Goal: Browse casually: Explore the website without a specific task or goal

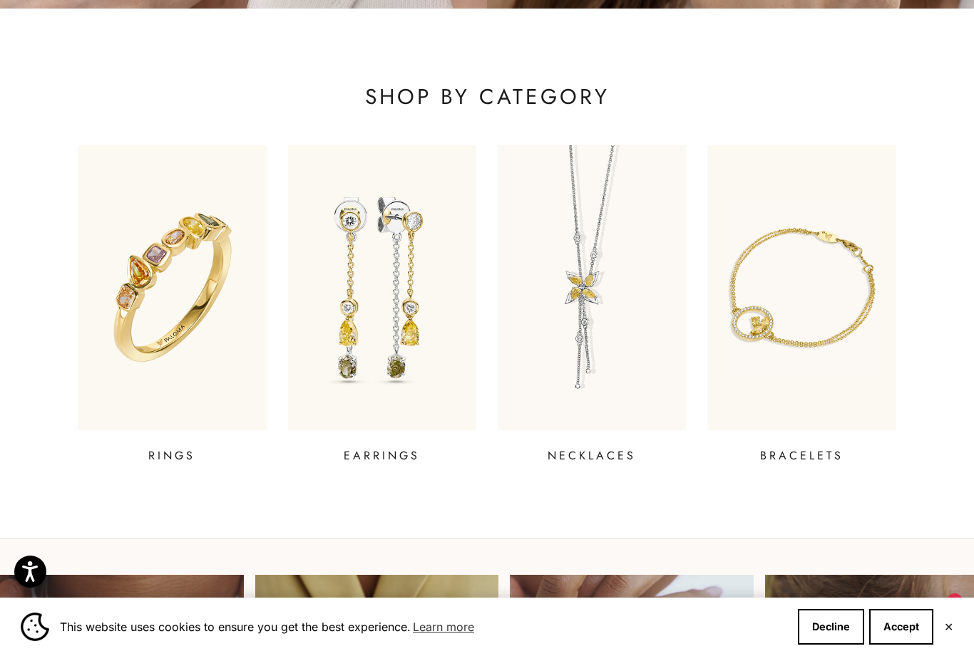
scroll to position [435, 0]
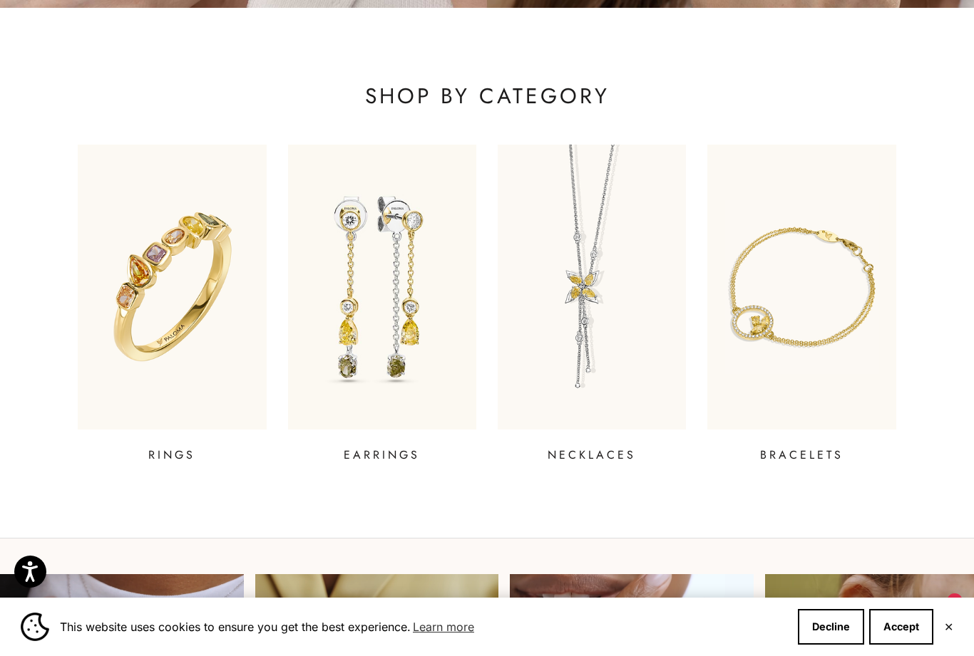
click at [796, 343] on img at bounding box center [801, 287] width 188 height 285
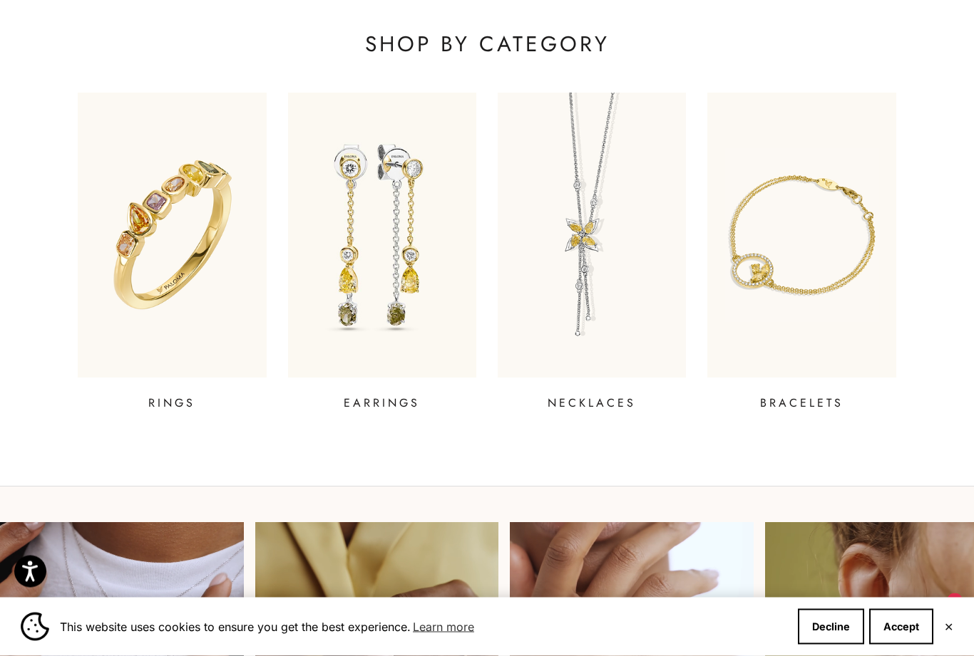
scroll to position [487, 0]
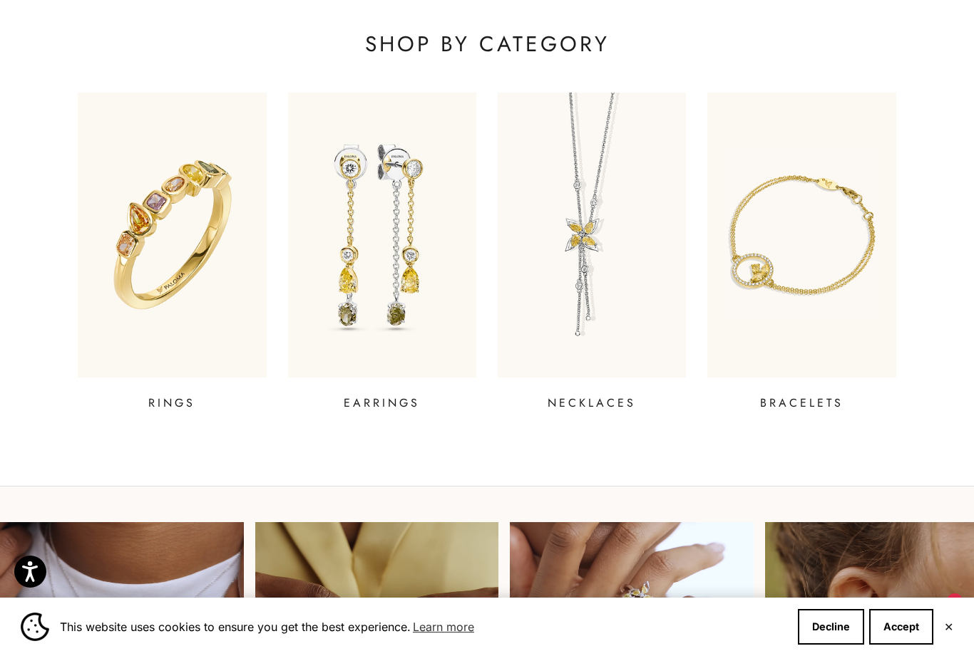
click at [399, 236] on img at bounding box center [382, 235] width 188 height 285
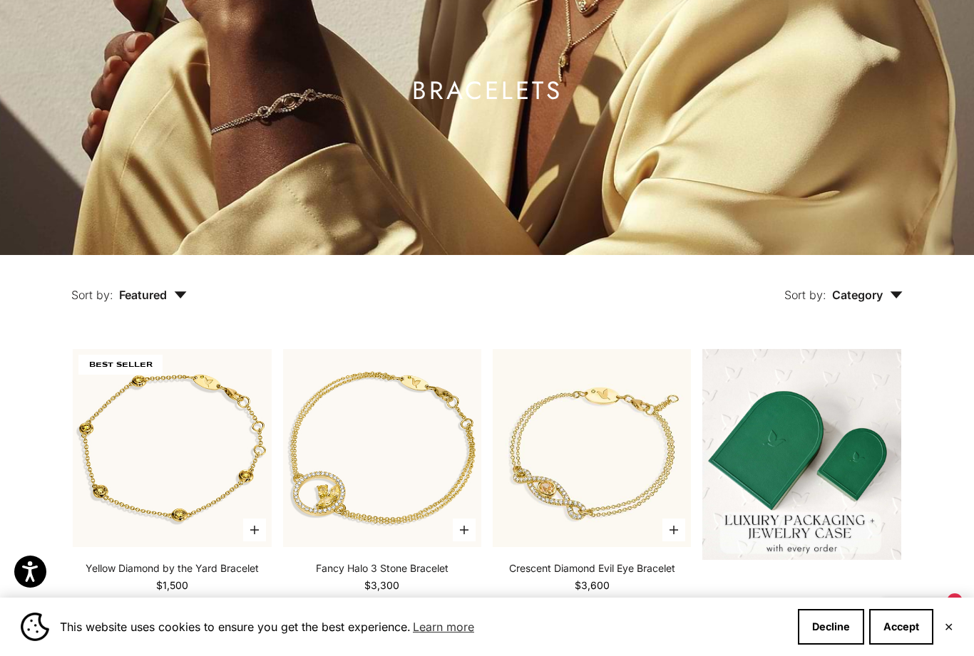
scroll to position [148, 0]
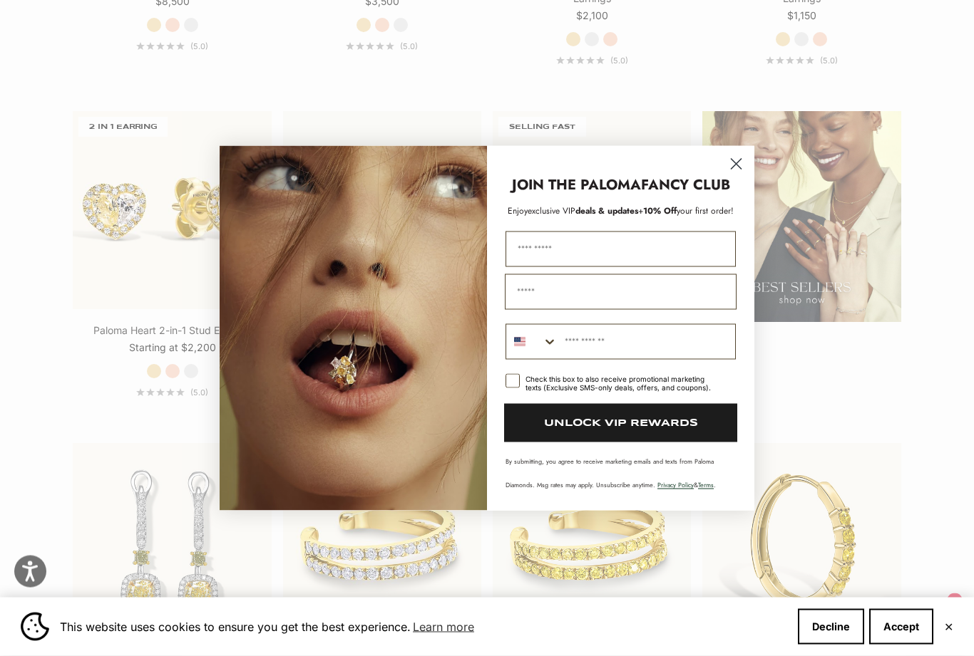
scroll to position [1761, 0]
click at [730, 175] on circle "Close dialog" at bounding box center [736, 164] width 24 height 24
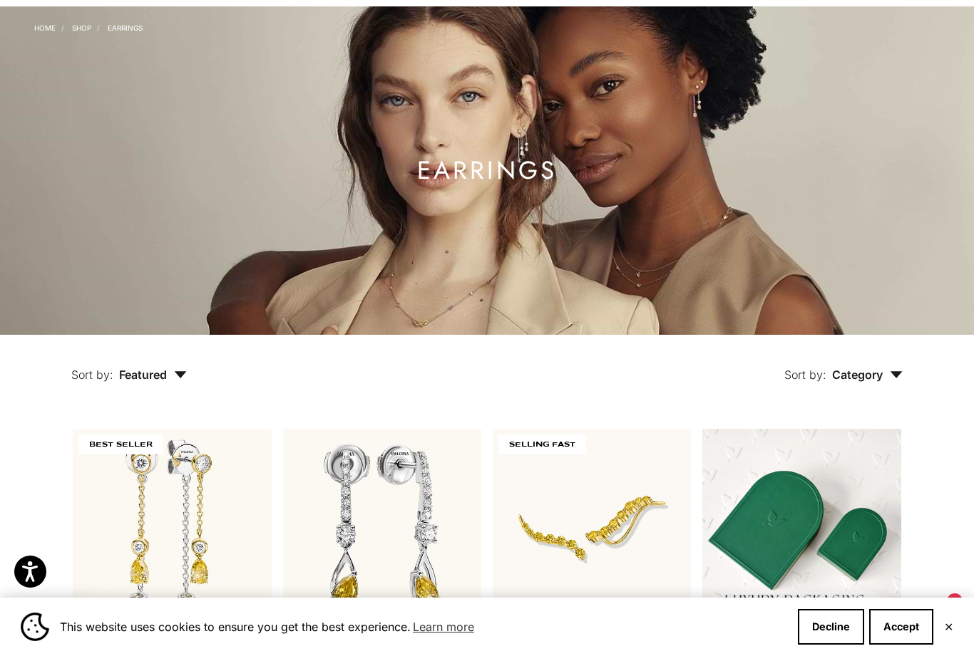
scroll to position [0, 0]
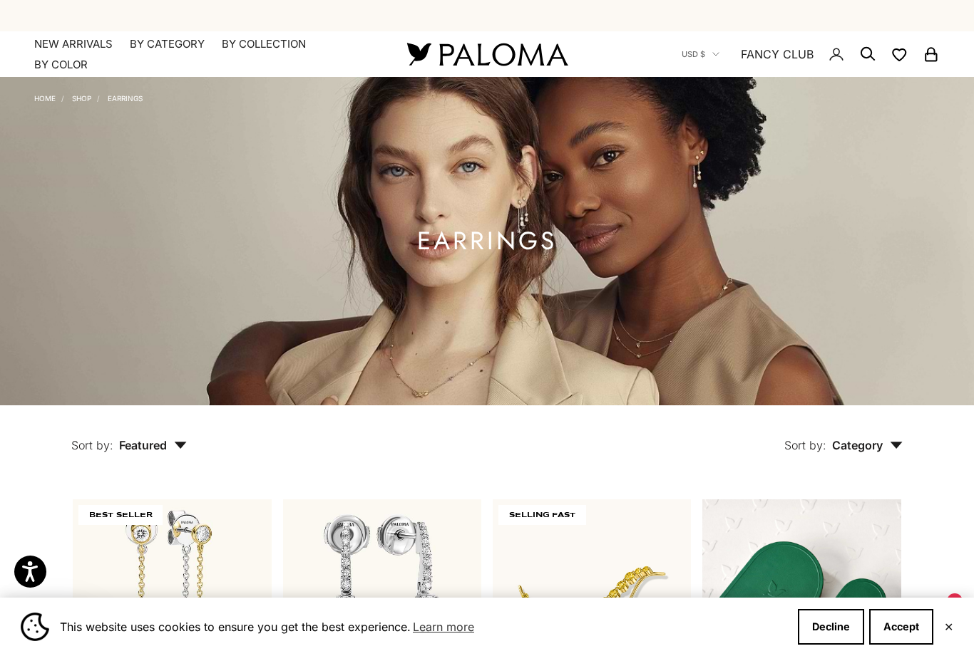
click at [167, 50] on summary "By Category" at bounding box center [167, 44] width 75 height 14
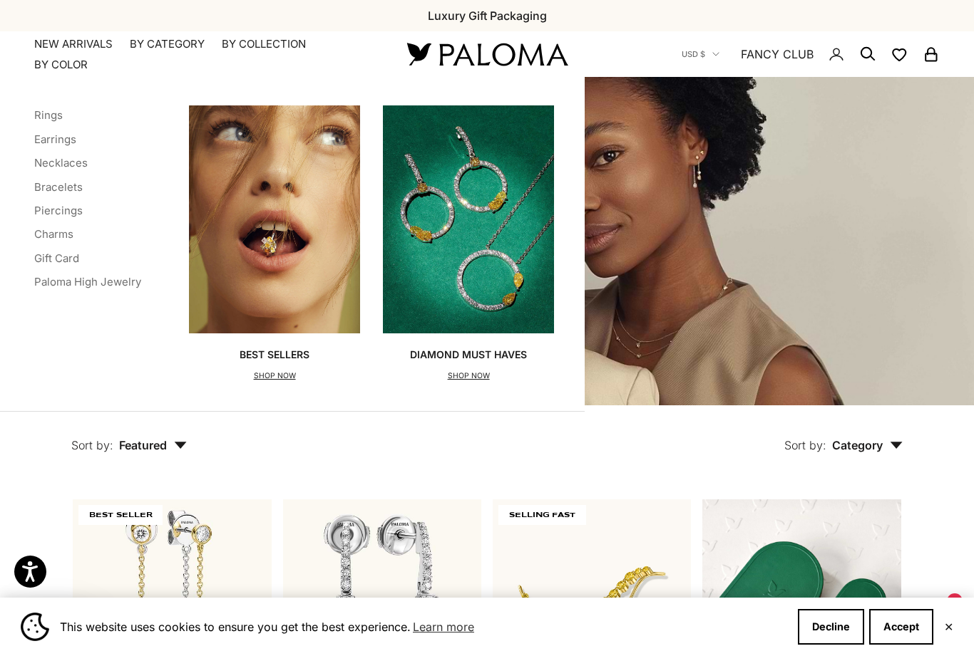
click at [78, 45] on link "NEW ARRIVALS" at bounding box center [73, 44] width 78 height 14
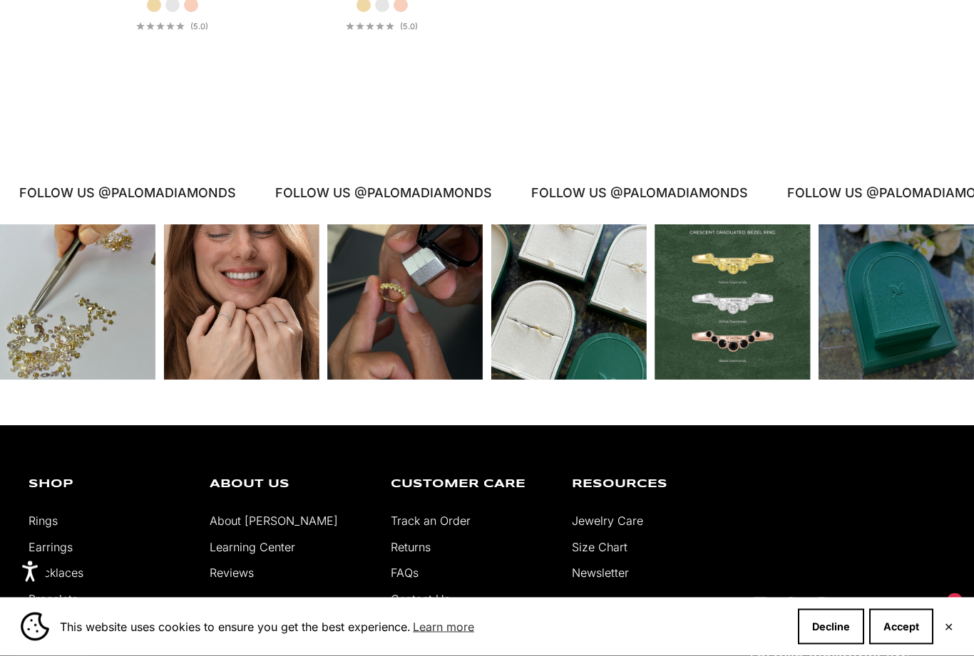
scroll to position [2792, 0]
click at [835, 645] on button "Decline" at bounding box center [831, 627] width 66 height 36
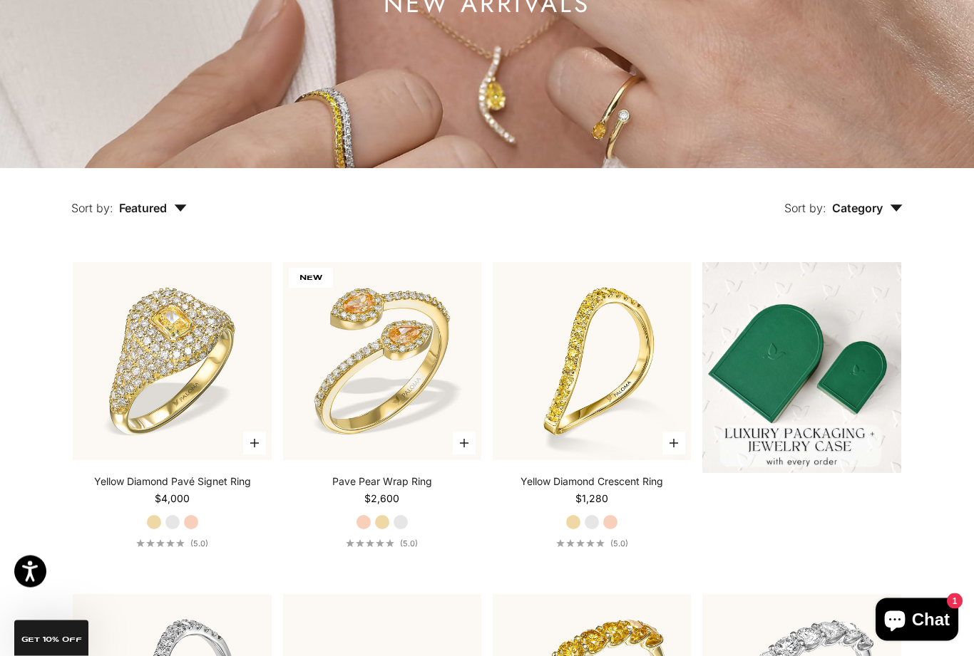
scroll to position [0, 0]
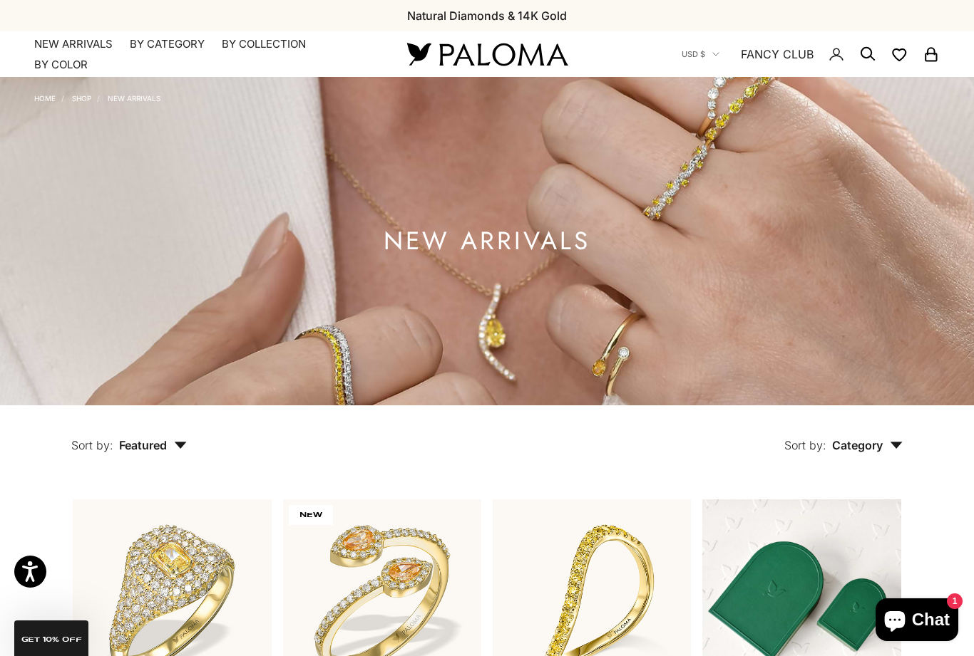
click at [163, 37] on summary "By Category" at bounding box center [167, 44] width 75 height 14
click at [246, 45] on summary "By Collection" at bounding box center [264, 44] width 84 height 14
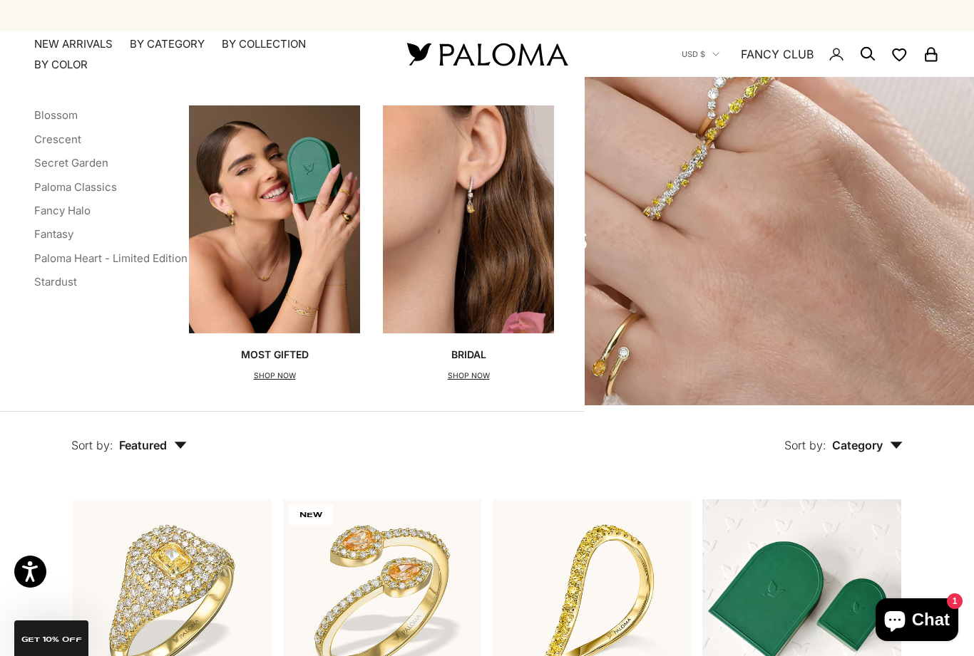
click at [48, 277] on link "Stardust" at bounding box center [55, 282] width 43 height 14
